Goal: Task Accomplishment & Management: Manage account settings

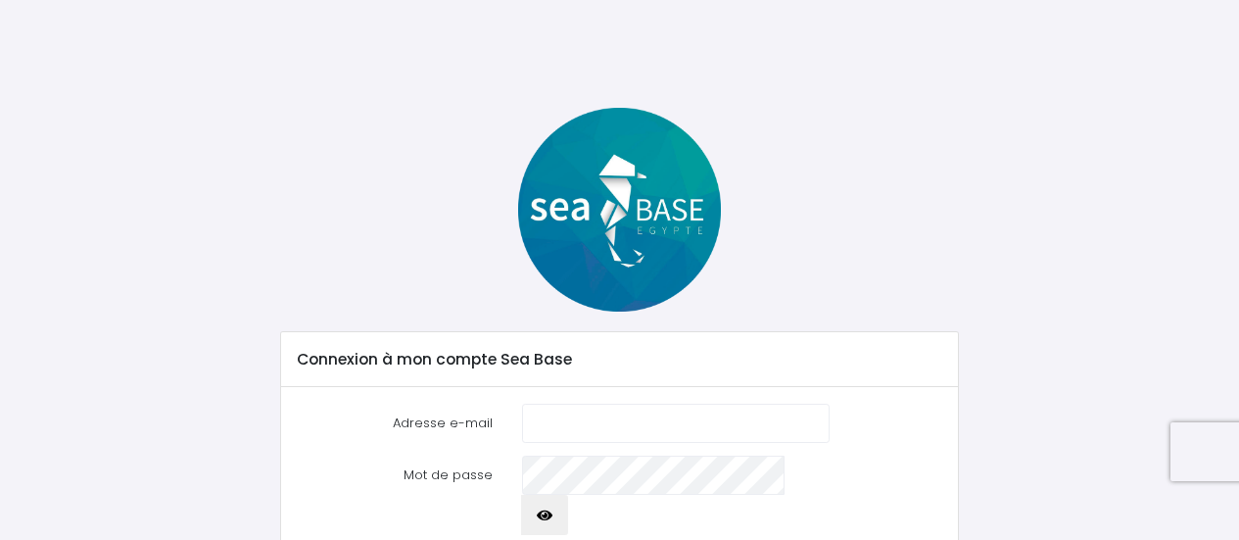
scroll to position [122, 0]
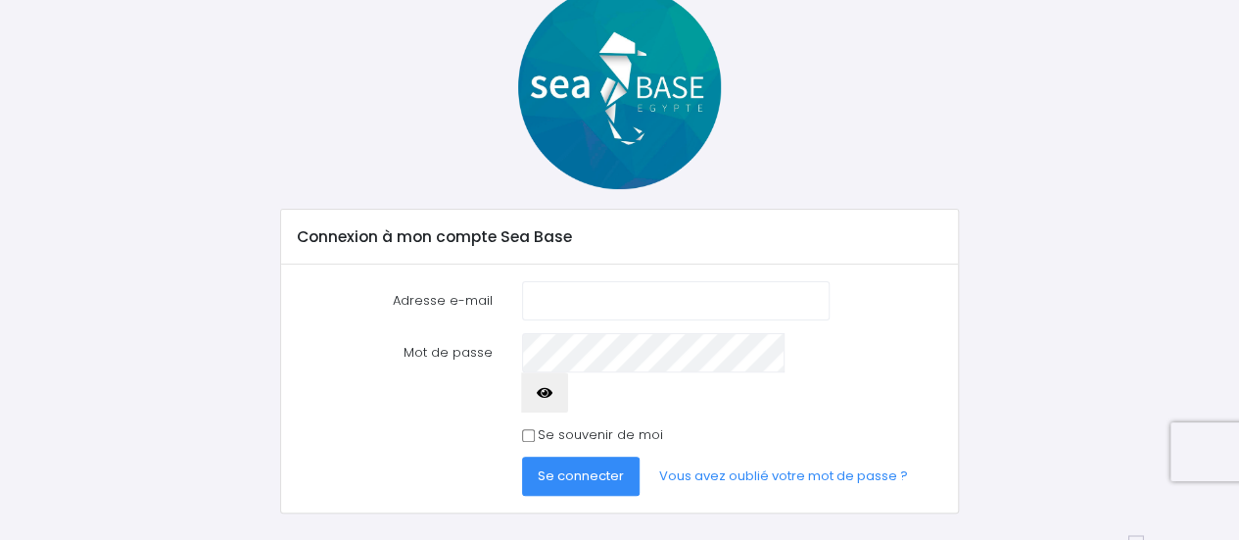
type input "[EMAIL_ADDRESS][DOMAIN_NAME]"
click at [595, 466] on span "Se connecter" at bounding box center [581, 475] width 86 height 19
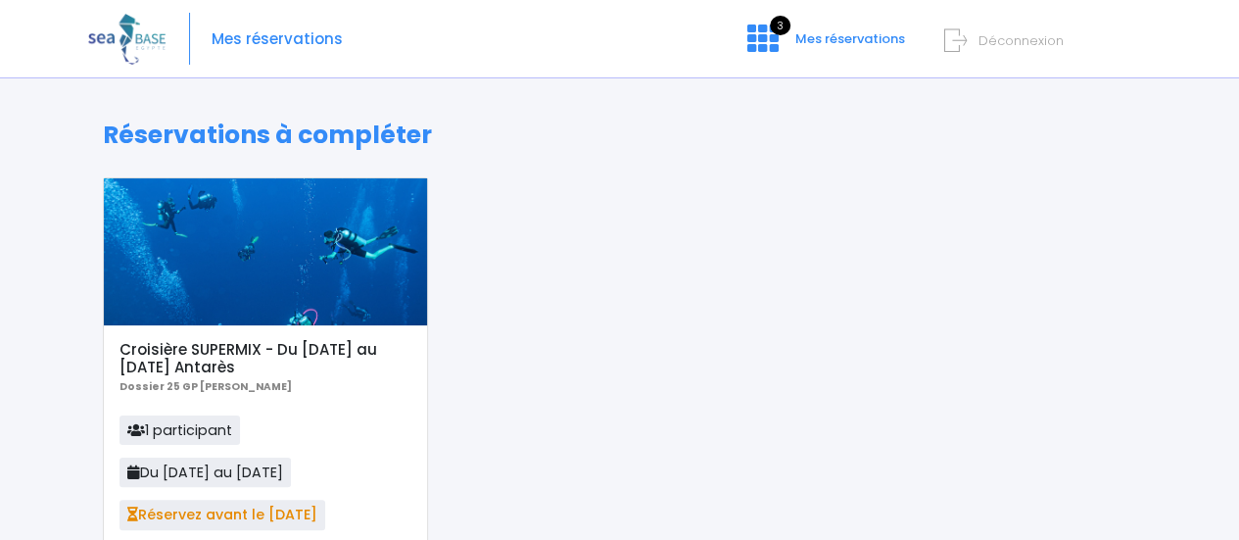
scroll to position [294, 0]
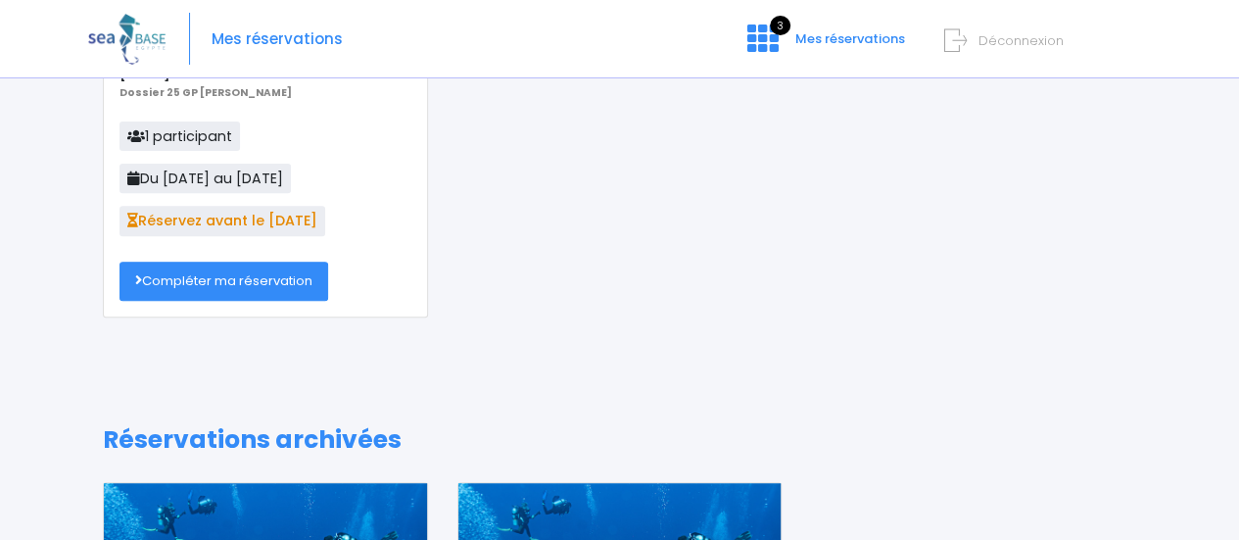
click at [247, 291] on link "Compléter ma réservation" at bounding box center [223, 280] width 209 height 39
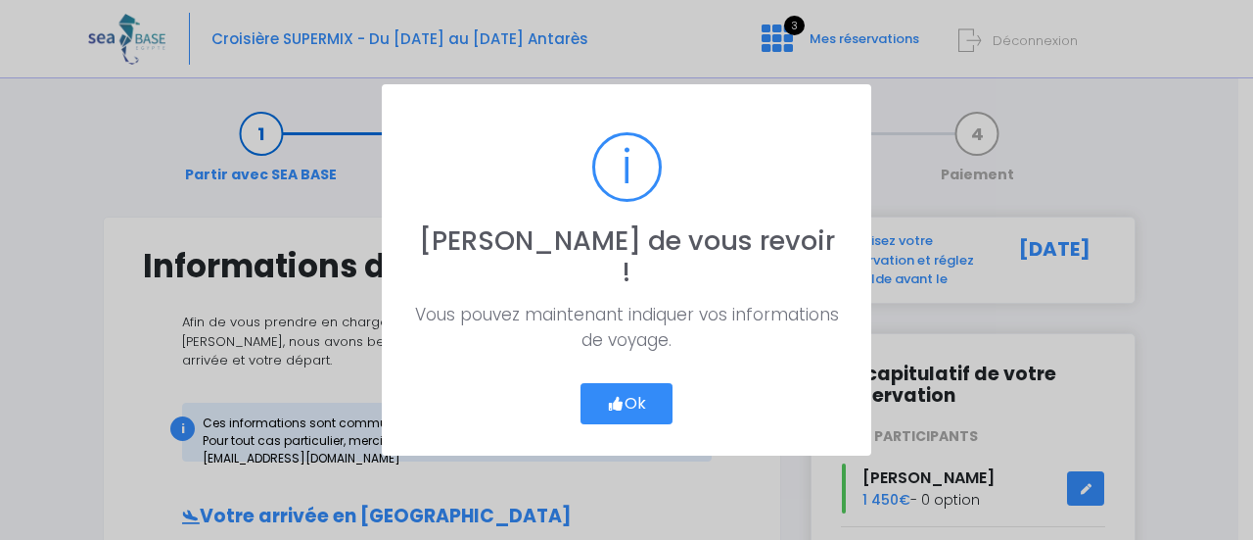
click at [643, 386] on button "Ok" at bounding box center [627, 403] width 92 height 41
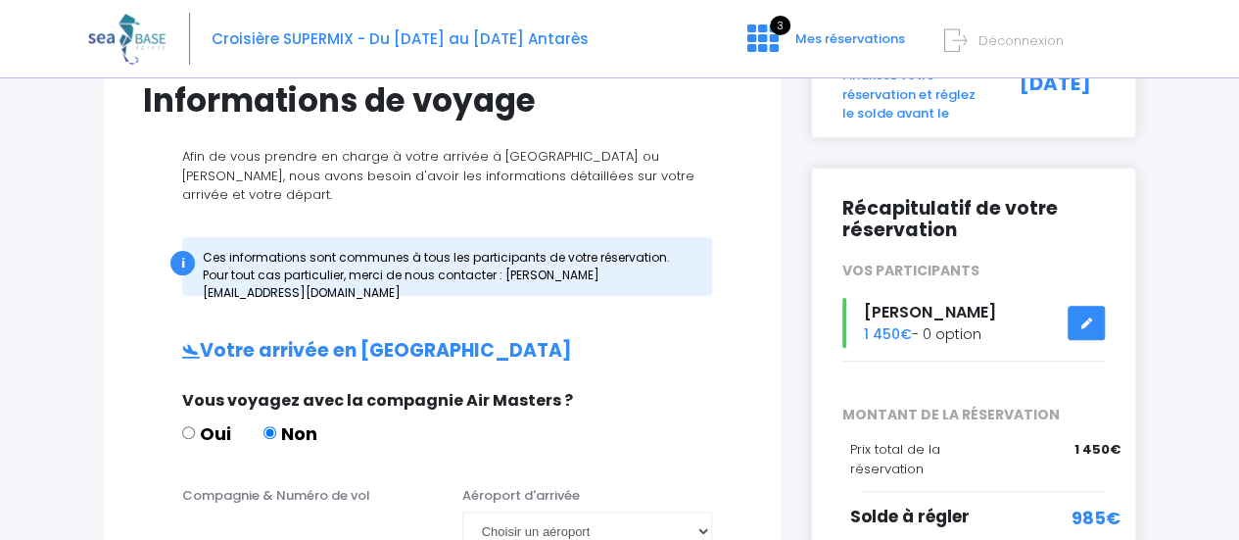
scroll to position [196, 0]
